Goal: Check status: Check status

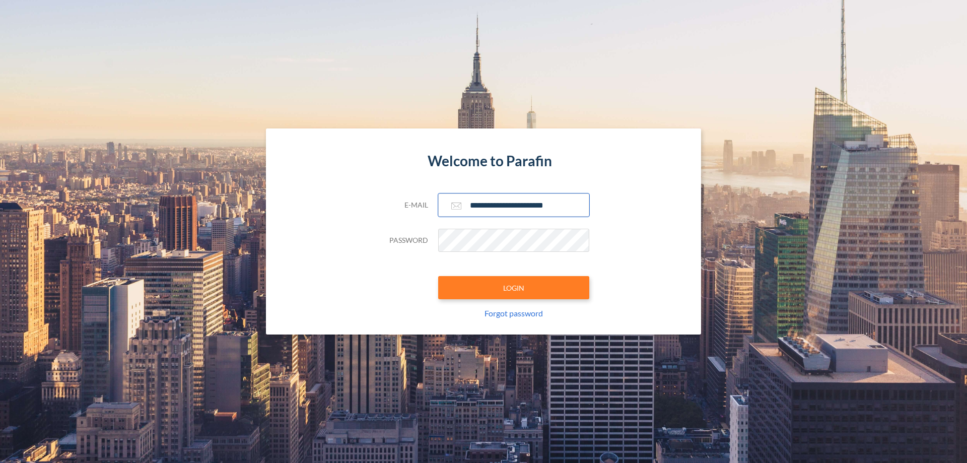
type input "**********"
click at [514, 288] on button "LOGIN" at bounding box center [513, 287] width 151 height 23
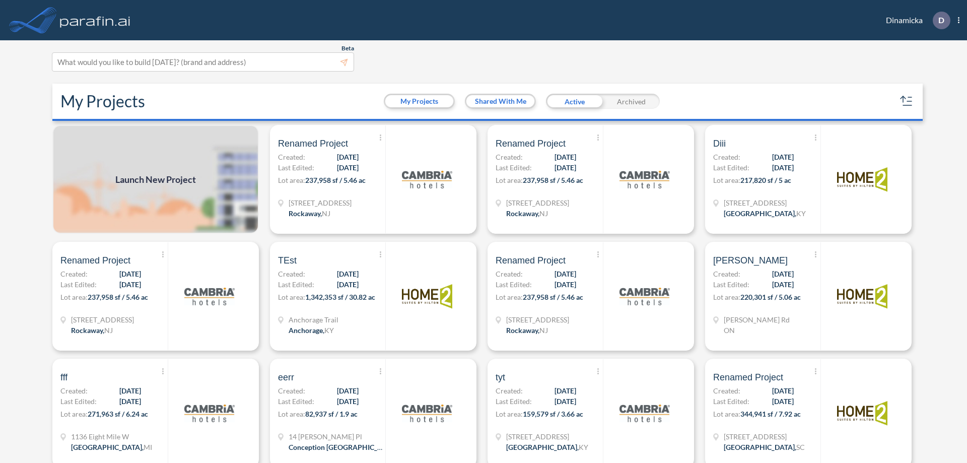
scroll to position [3, 0]
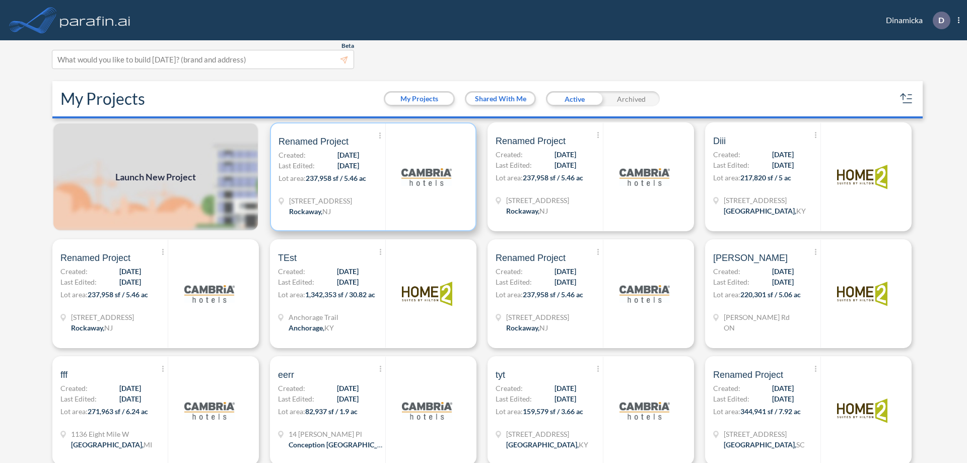
click at [371, 177] on p "Lot area: 237,958 sf / 5.46 ac" at bounding box center [332, 180] width 107 height 15
